Goal: Information Seeking & Learning: Learn about a topic

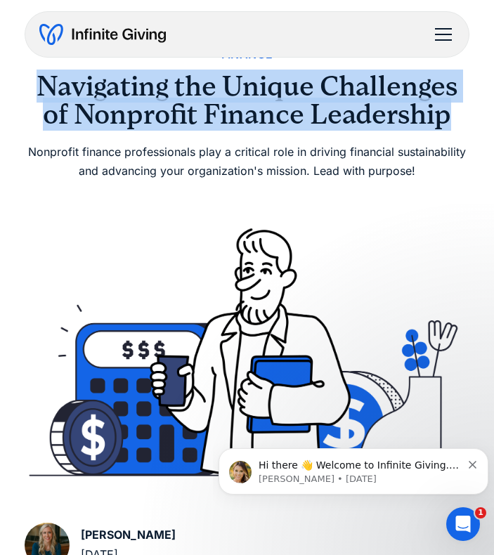
drag, startPoint x: 38, startPoint y: 84, endPoint x: 470, endPoint y: 110, distance: 433.1
copy h1 "Navigating the Unique Challenges of Nonprofit Finance Leadership"
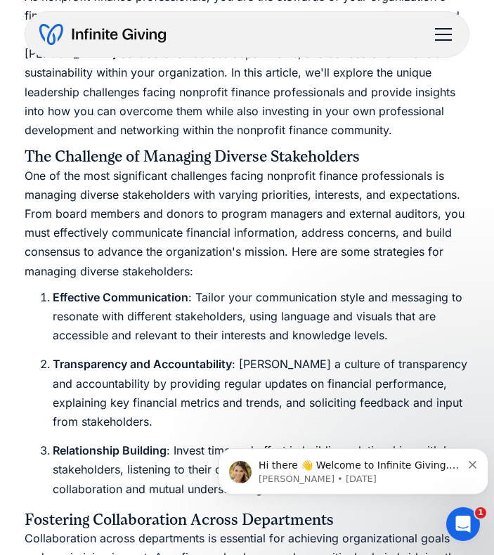
scroll to position [601, 0]
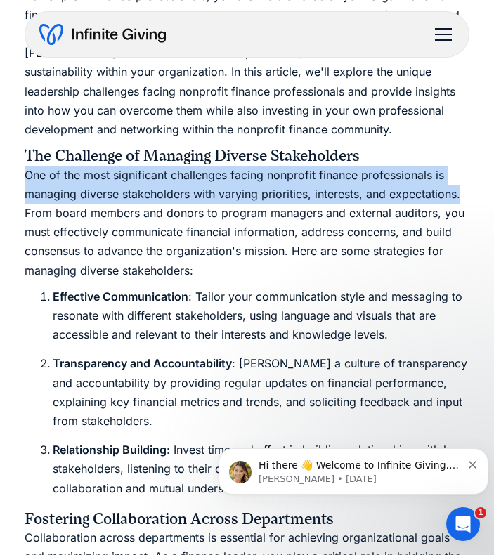
drag, startPoint x: 22, startPoint y: 172, endPoint x: 491, endPoint y: 200, distance: 468.9
copy p "One of the most significant challenges facing nonprofit finance professionals i…"
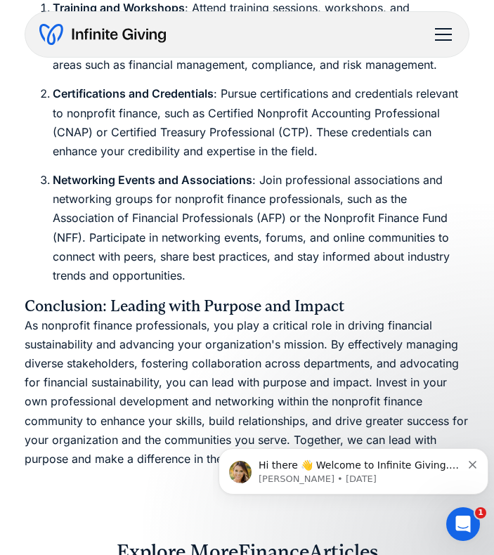
scroll to position [1903, 0]
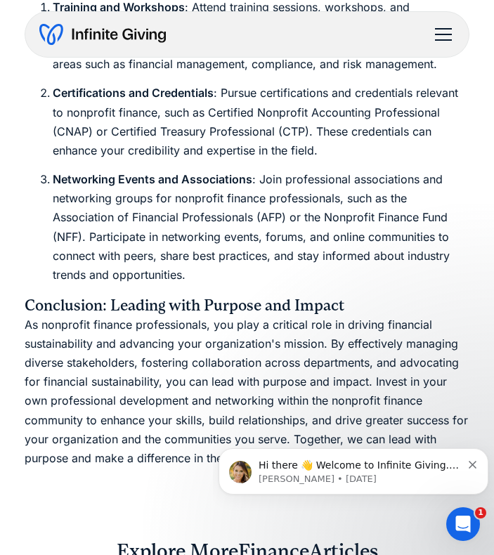
click at [345, 188] on li "Networking Events and Associations : Join professional associations and network…" at bounding box center [261, 227] width 417 height 115
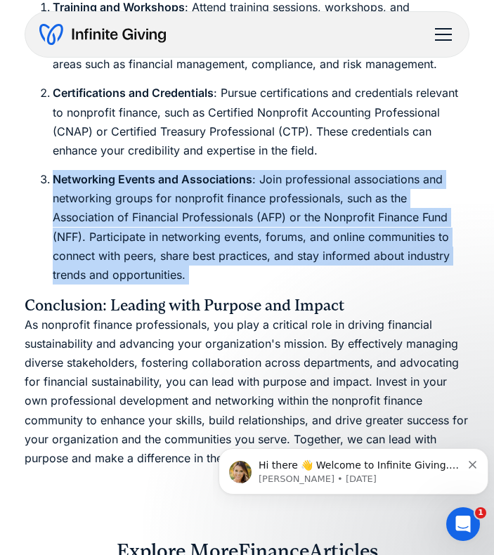
click at [345, 188] on li "Networking Events and Associations : Join professional associations and network…" at bounding box center [261, 227] width 417 height 115
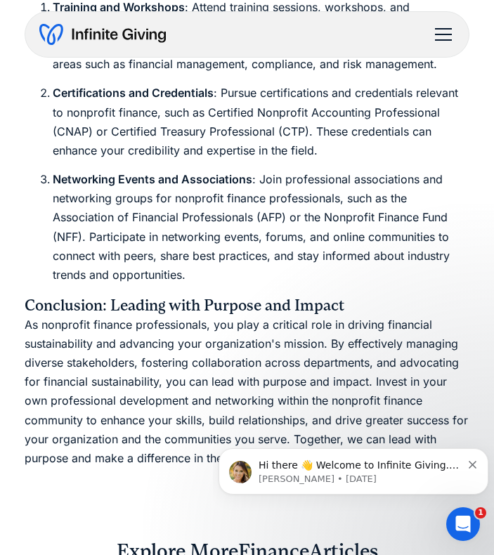
click at [345, 188] on li "Networking Events and Associations : Join professional associations and network…" at bounding box center [261, 227] width 417 height 115
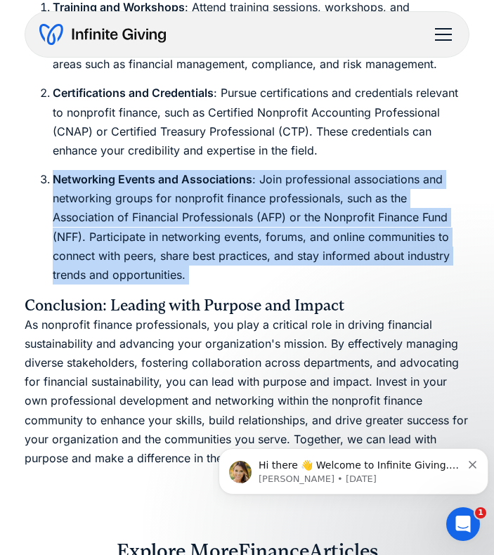
click at [345, 188] on li "Networking Events and Associations : Join professional associations and network…" at bounding box center [261, 227] width 417 height 115
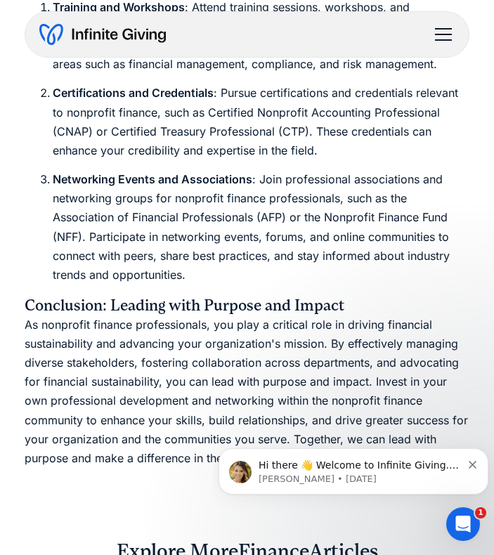
click at [349, 244] on li "Networking Events and Associations : Join professional associations and network…" at bounding box center [261, 227] width 417 height 115
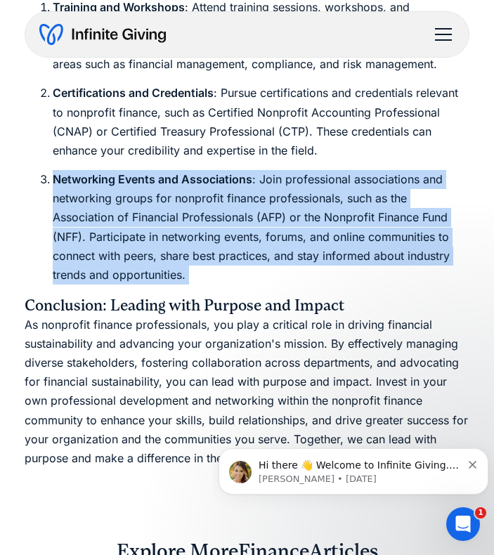
click at [349, 244] on li "Networking Events and Associations : Join professional associations and network…" at bounding box center [261, 227] width 417 height 115
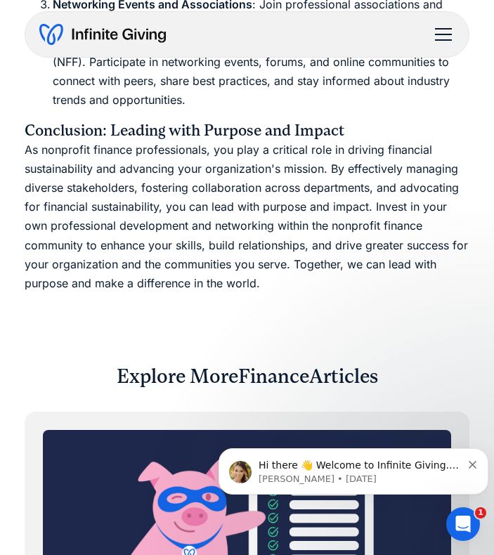
scroll to position [2309, 0]
